Goal: Navigation & Orientation: Find specific page/section

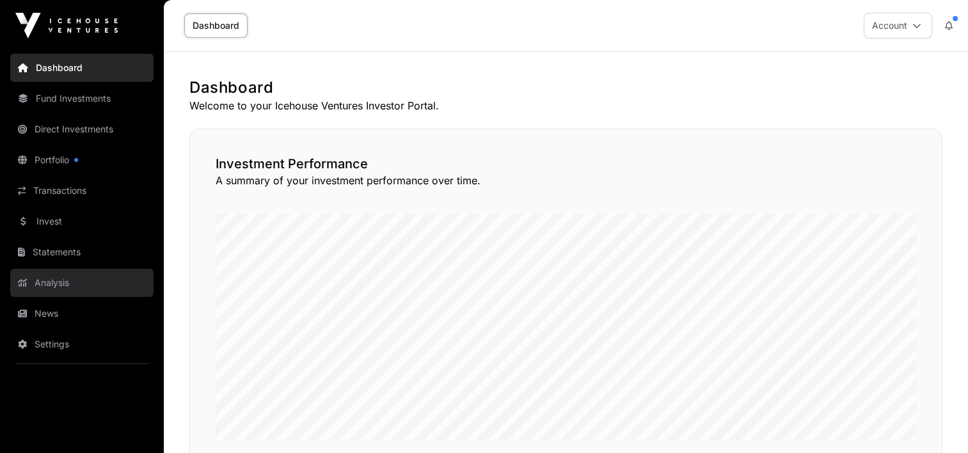
drag, startPoint x: 67, startPoint y: 314, endPoint x: 95, endPoint y: 296, distance: 33.7
click at [67, 314] on link "News" at bounding box center [81, 314] width 143 height 28
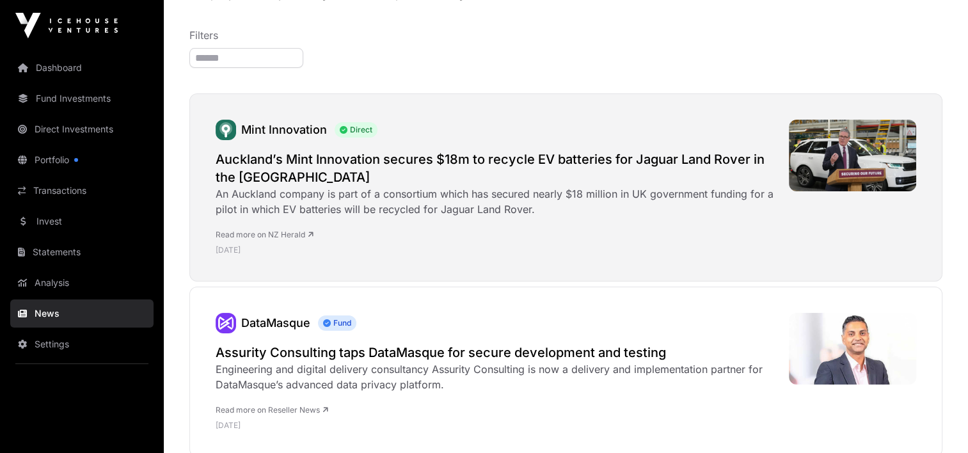
scroll to position [64, 0]
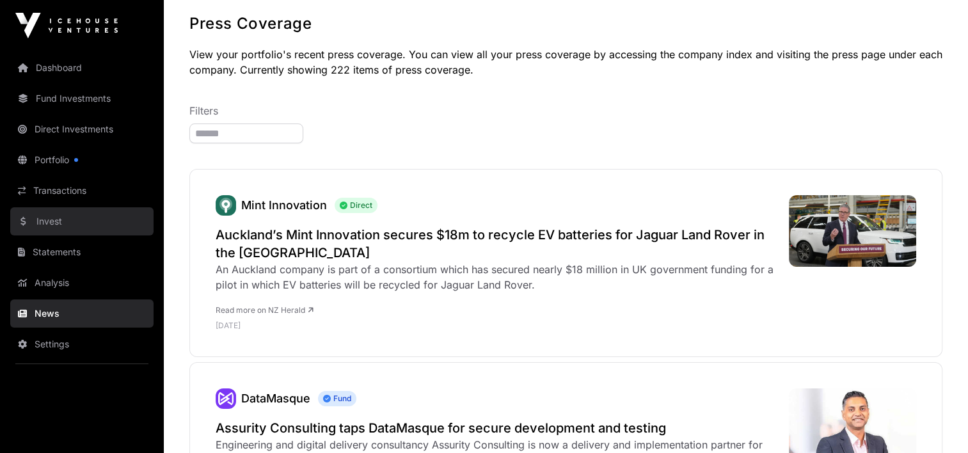
click at [56, 224] on link "Invest" at bounding box center [81, 221] width 143 height 28
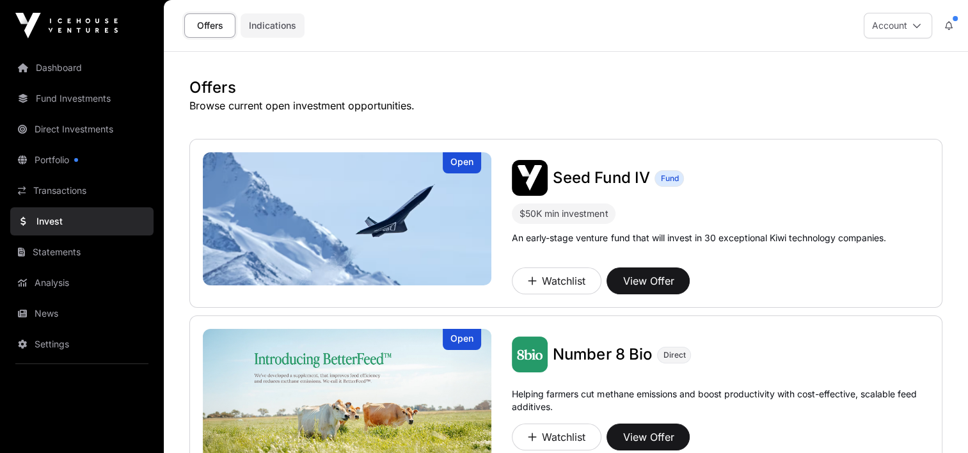
click at [289, 26] on link "Indications" at bounding box center [273, 25] width 64 height 24
